Goal: Book appointment/travel/reservation

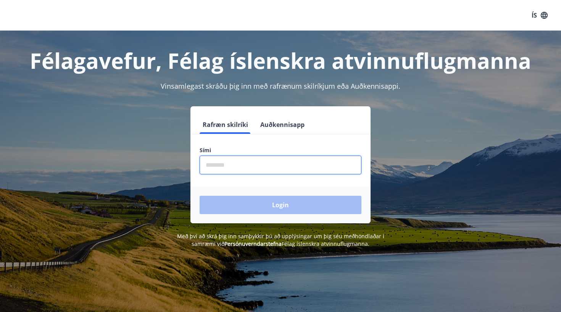
click at [252, 164] on input "phone" at bounding box center [281, 164] width 162 height 19
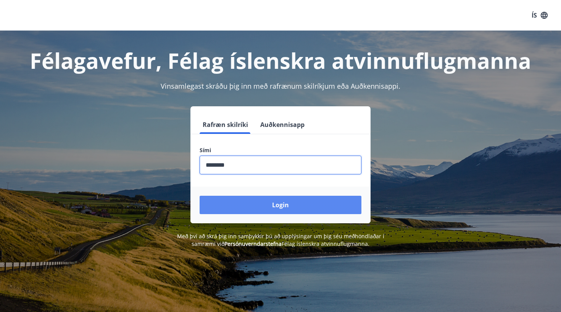
type input "********"
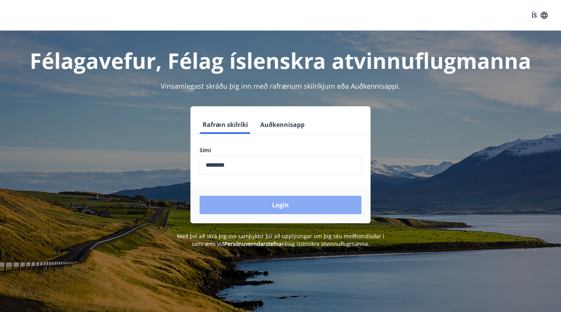
click at [293, 207] on button "Login" at bounding box center [281, 204] width 162 height 18
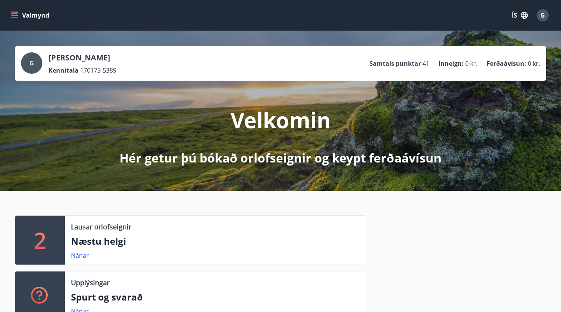
click at [14, 11] on icon "menu" at bounding box center [15, 15] width 8 height 8
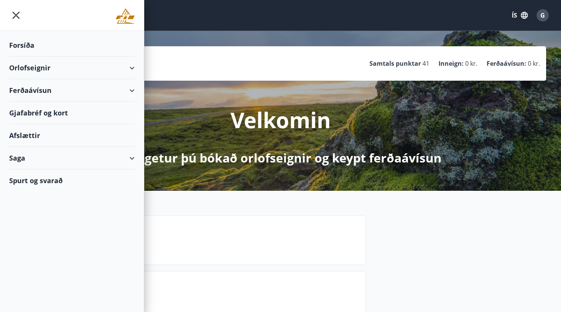
click at [100, 67] on div "Orlofseignir" at bounding box center [72, 68] width 126 height 23
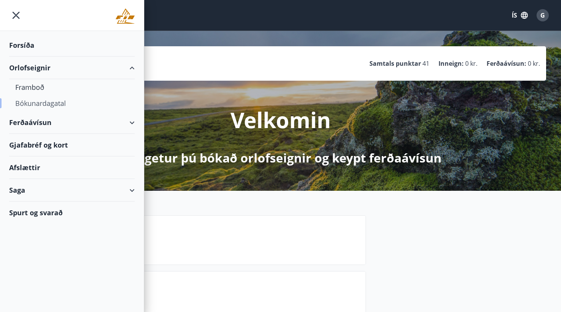
click at [42, 103] on div "Bókunardagatal" at bounding box center [71, 103] width 113 height 16
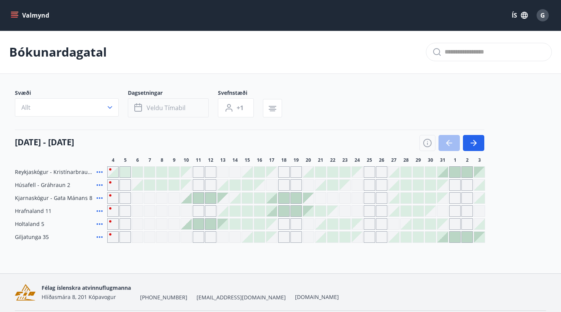
click at [154, 106] on span "Veldu tímabil" at bounding box center [166, 107] width 39 height 8
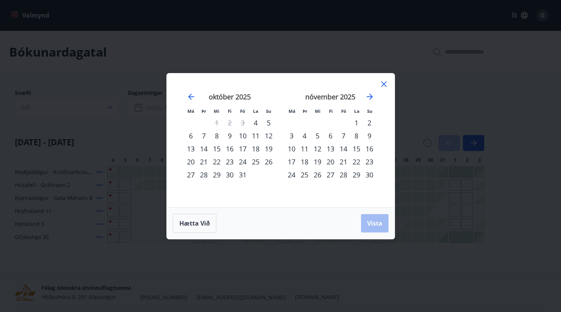
click at [243, 149] on div "17" at bounding box center [242, 148] width 13 height 13
click at [192, 161] on div "20" at bounding box center [190, 161] width 13 height 13
click at [379, 224] on span "Vista" at bounding box center [374, 223] width 15 height 8
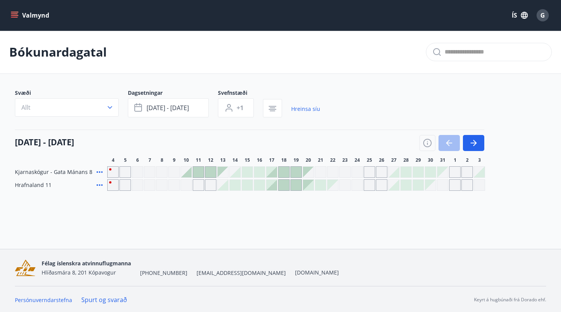
click at [274, 171] on div at bounding box center [271, 171] width 11 height 11
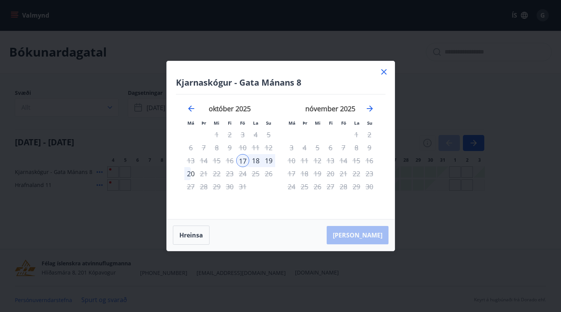
click at [245, 165] on div "17" at bounding box center [242, 160] width 13 height 13
click at [253, 161] on div "18" at bounding box center [255, 160] width 13 height 13
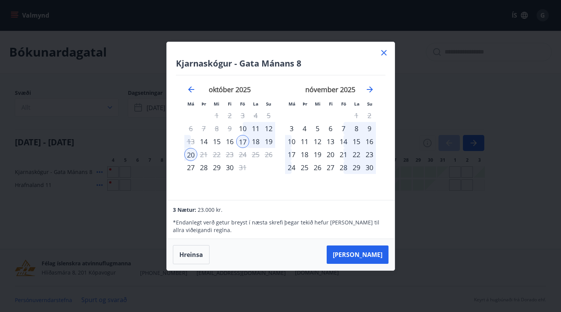
click at [257, 141] on div "18" at bounding box center [255, 141] width 13 height 13
click at [269, 141] on div "19" at bounding box center [268, 141] width 13 height 13
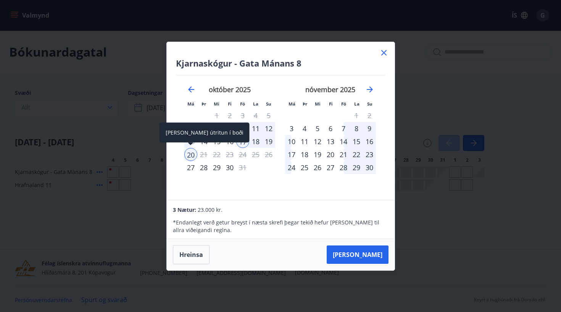
click at [189, 156] on div "20" at bounding box center [190, 154] width 13 height 13
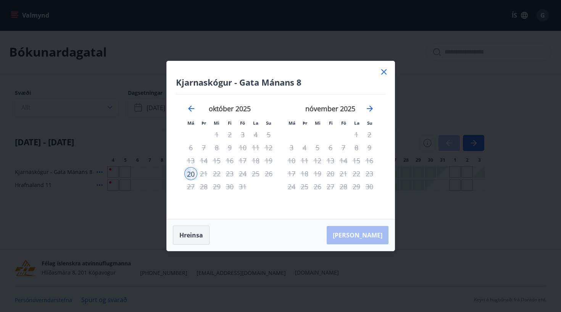
click at [195, 233] on button "Hreinsa" at bounding box center [191, 234] width 37 height 19
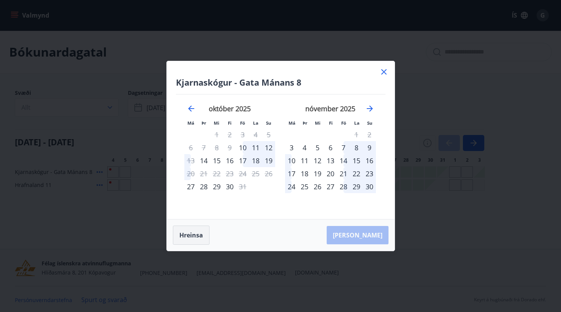
click at [194, 234] on button "Hreinsa" at bounding box center [191, 234] width 37 height 19
click at [197, 236] on button "Hreinsa" at bounding box center [191, 234] width 37 height 19
click at [384, 74] on icon at bounding box center [384, 71] width 9 height 9
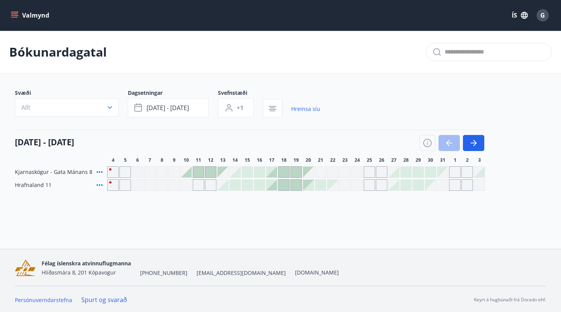
click at [273, 174] on div at bounding box center [271, 171] width 11 height 11
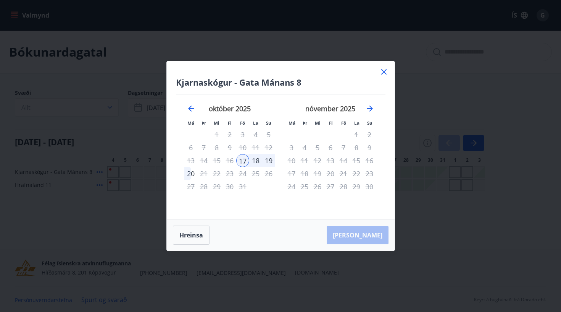
click at [257, 163] on div "18" at bounding box center [255, 160] width 13 height 13
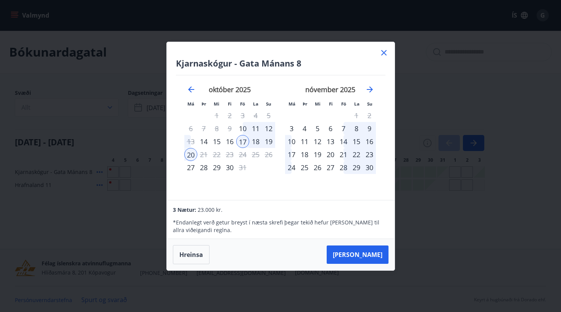
click at [259, 138] on div "18" at bounding box center [255, 141] width 13 height 13
click at [259, 140] on div "18" at bounding box center [255, 141] width 13 height 13
click at [270, 142] on div "19" at bounding box center [268, 141] width 13 height 13
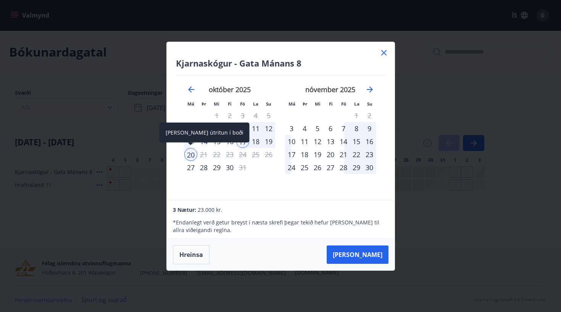
click at [187, 158] on div "20" at bounding box center [190, 154] width 13 height 13
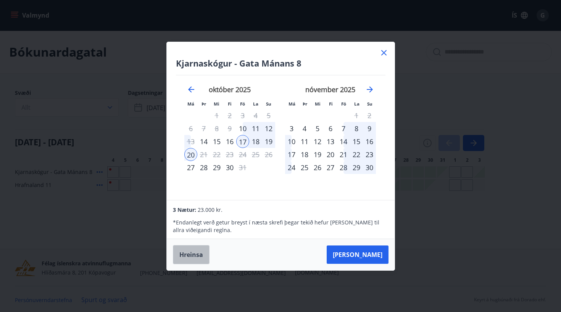
click at [193, 252] on button "Hreinsa" at bounding box center [191, 254] width 37 height 19
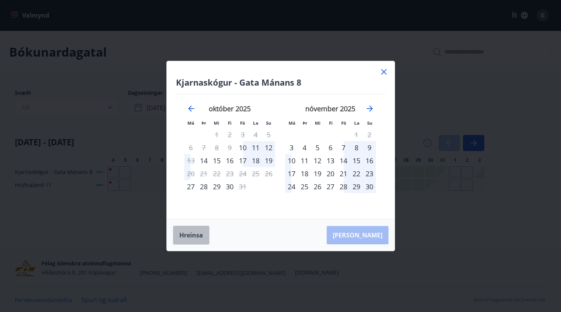
click at [197, 237] on button "Hreinsa" at bounding box center [191, 234] width 37 height 19
click at [244, 160] on div "17" at bounding box center [242, 160] width 13 height 13
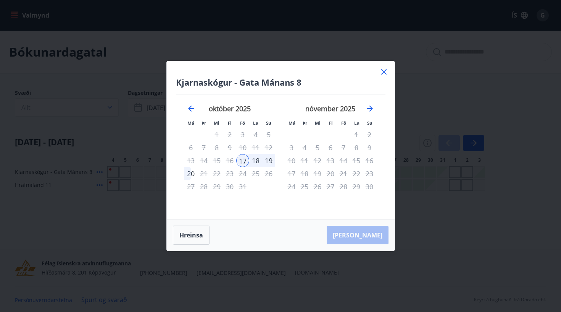
click at [256, 160] on div "18" at bounding box center [255, 160] width 13 height 13
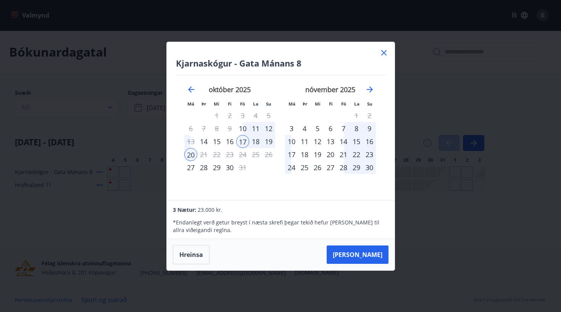
click at [260, 139] on div "18" at bounding box center [255, 141] width 13 height 13
click at [268, 140] on div "19" at bounding box center [268, 141] width 13 height 13
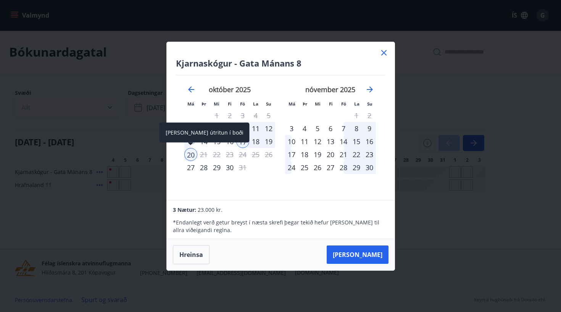
click at [194, 153] on div "20" at bounding box center [190, 154] width 13 height 13
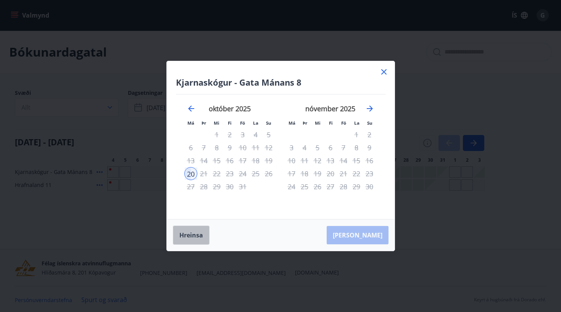
click at [198, 231] on button "Hreinsa" at bounding box center [191, 234] width 37 height 19
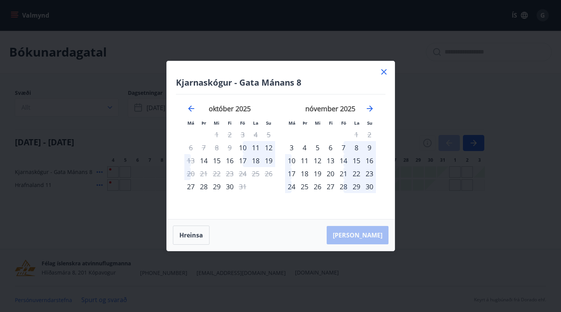
click at [383, 73] on icon at bounding box center [383, 71] width 5 height 5
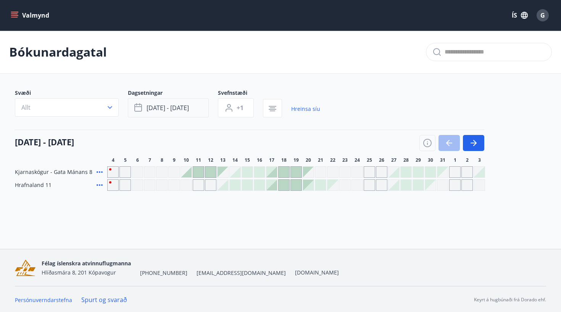
click at [183, 110] on span "[DATE] - [DATE]" at bounding box center [168, 107] width 42 height 8
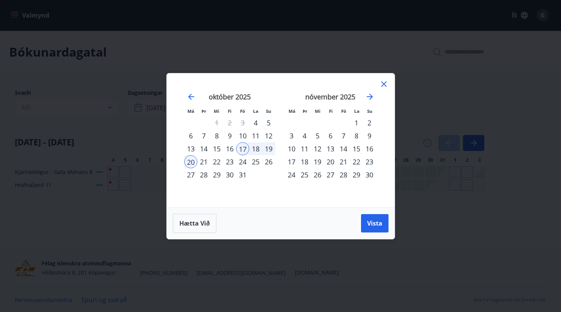
click at [383, 84] on icon at bounding box center [383, 83] width 5 height 5
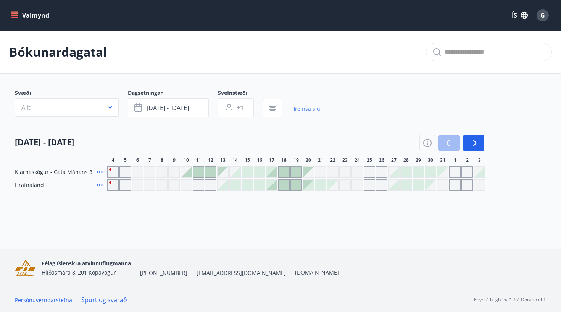
click at [301, 110] on link "Hreinsa síu" at bounding box center [305, 108] width 29 height 17
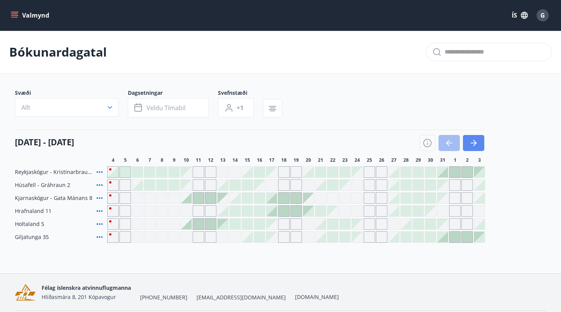
click at [475, 141] on icon "button" at bounding box center [474, 143] width 3 height 6
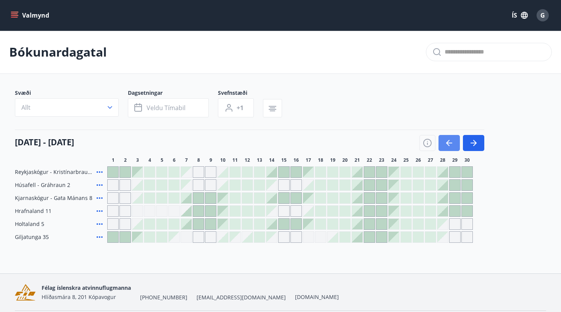
click at [447, 137] on button "button" at bounding box center [449, 143] width 21 height 16
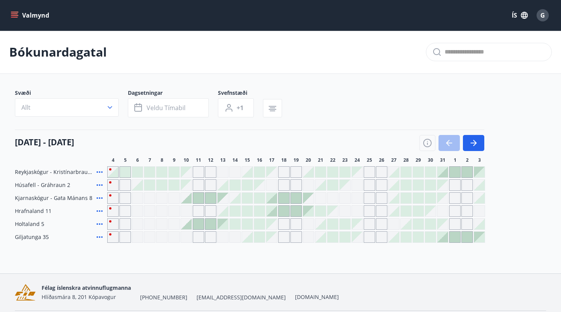
click at [16, 14] on icon "menu" at bounding box center [14, 13] width 7 height 1
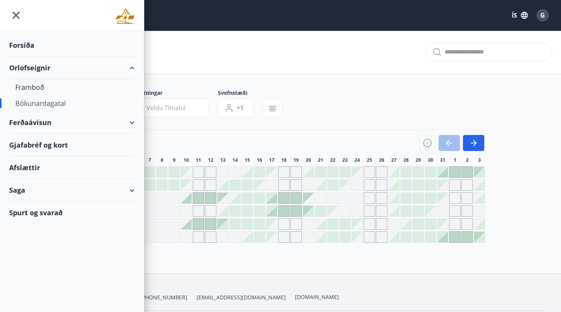
click at [31, 45] on div "Forsíða" at bounding box center [72, 45] width 126 height 23
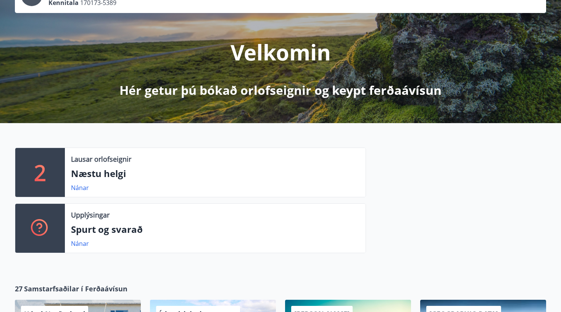
scroll to position [65, 0]
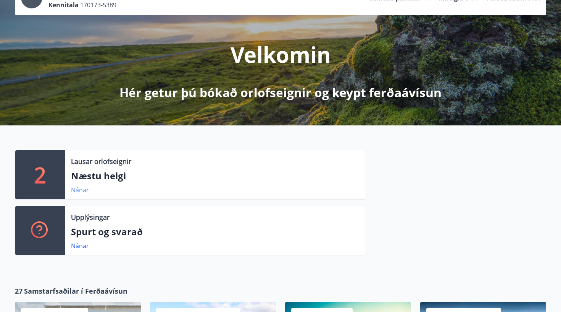
click at [82, 192] on link "Nánar" at bounding box center [80, 190] width 18 height 8
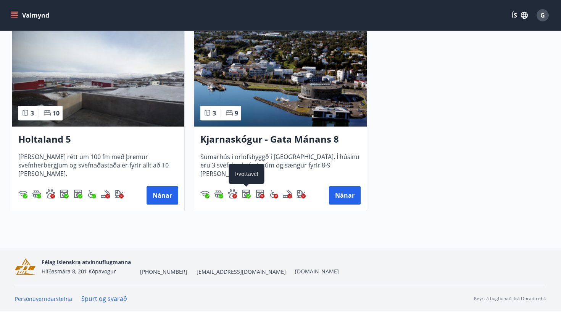
scroll to position [181, 0]
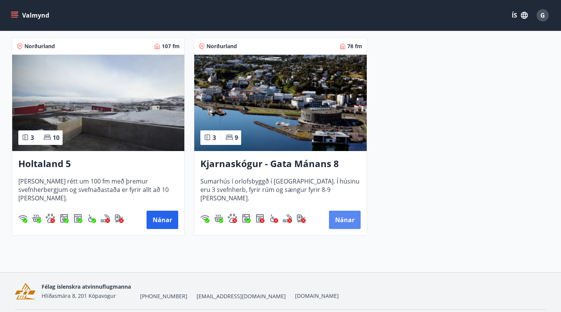
click at [348, 222] on button "Nánar" at bounding box center [345, 219] width 32 height 18
